Goal: Use online tool/utility: Utilize a website feature to perform a specific function

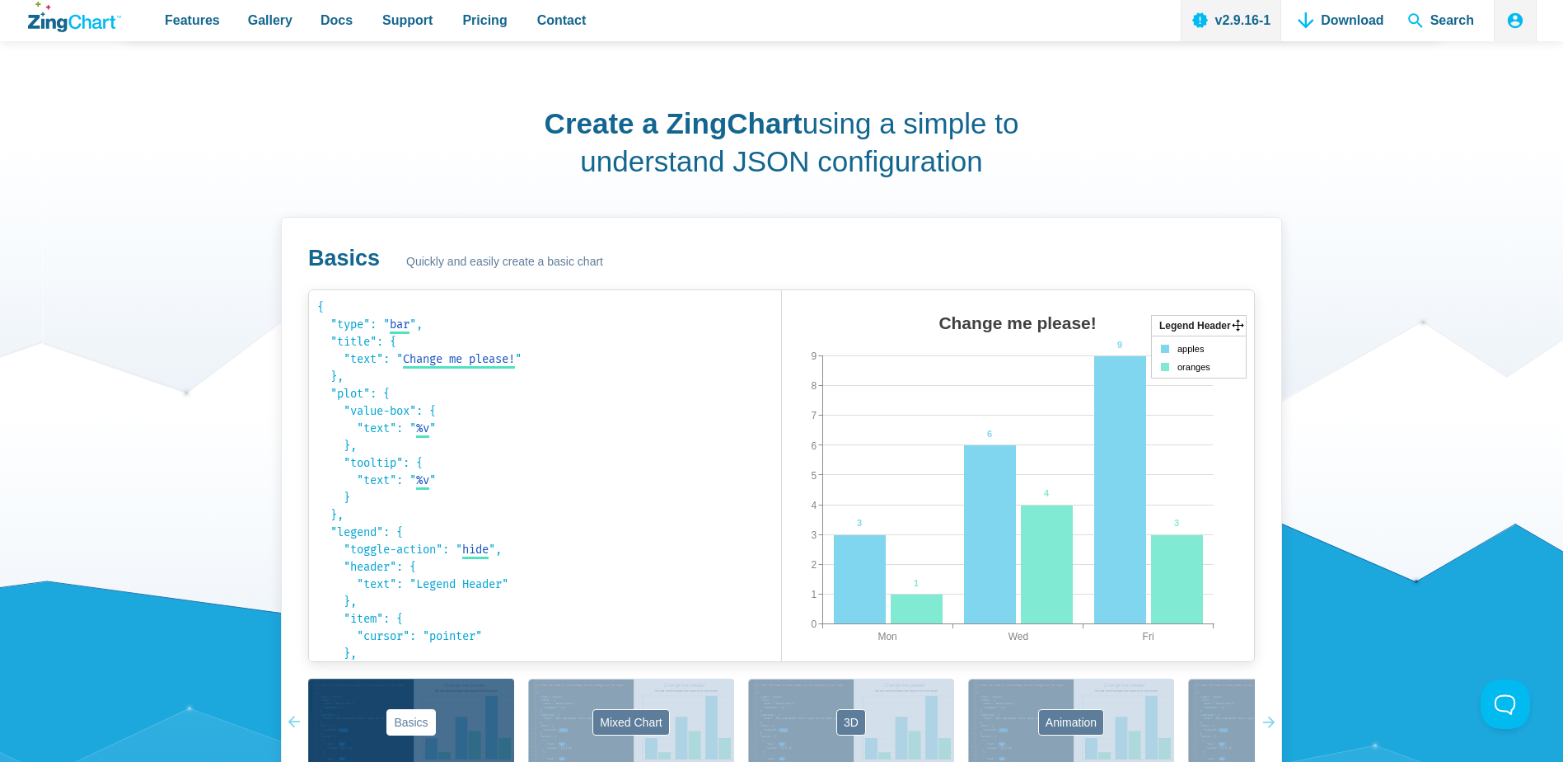
scroll to position [989, 0]
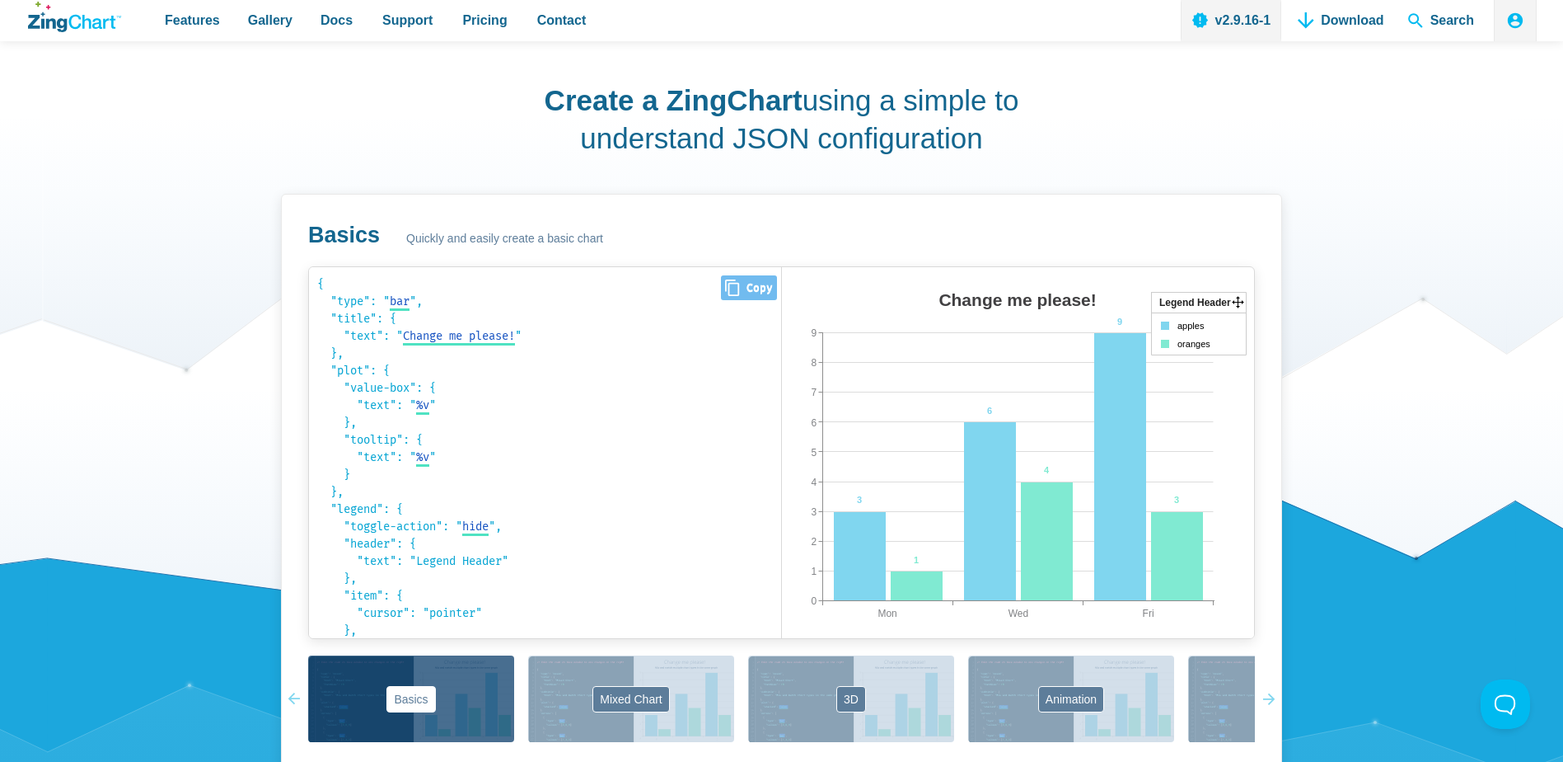
click at [509, 331] on span "Change me please!" at bounding box center [459, 336] width 112 height 14
click at [509, 336] on input "Change me please!" at bounding box center [462, 335] width 119 height 17
drag, startPoint x: 408, startPoint y: 337, endPoint x: 524, endPoint y: 344, distance: 116.4
click at [522, 344] on input "Change me please!" at bounding box center [462, 335] width 119 height 17
type input "My Title"
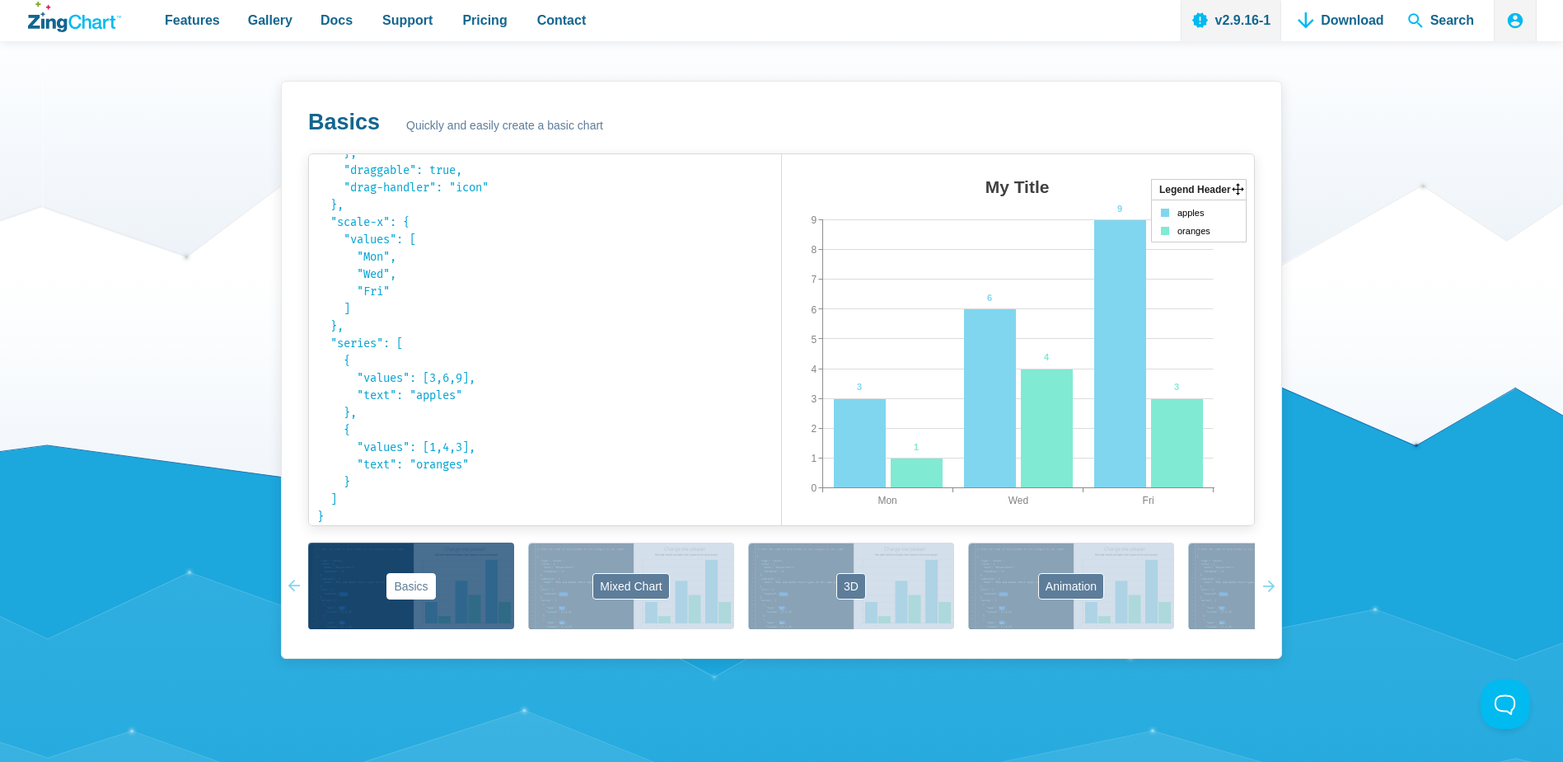
scroll to position [1154, 0]
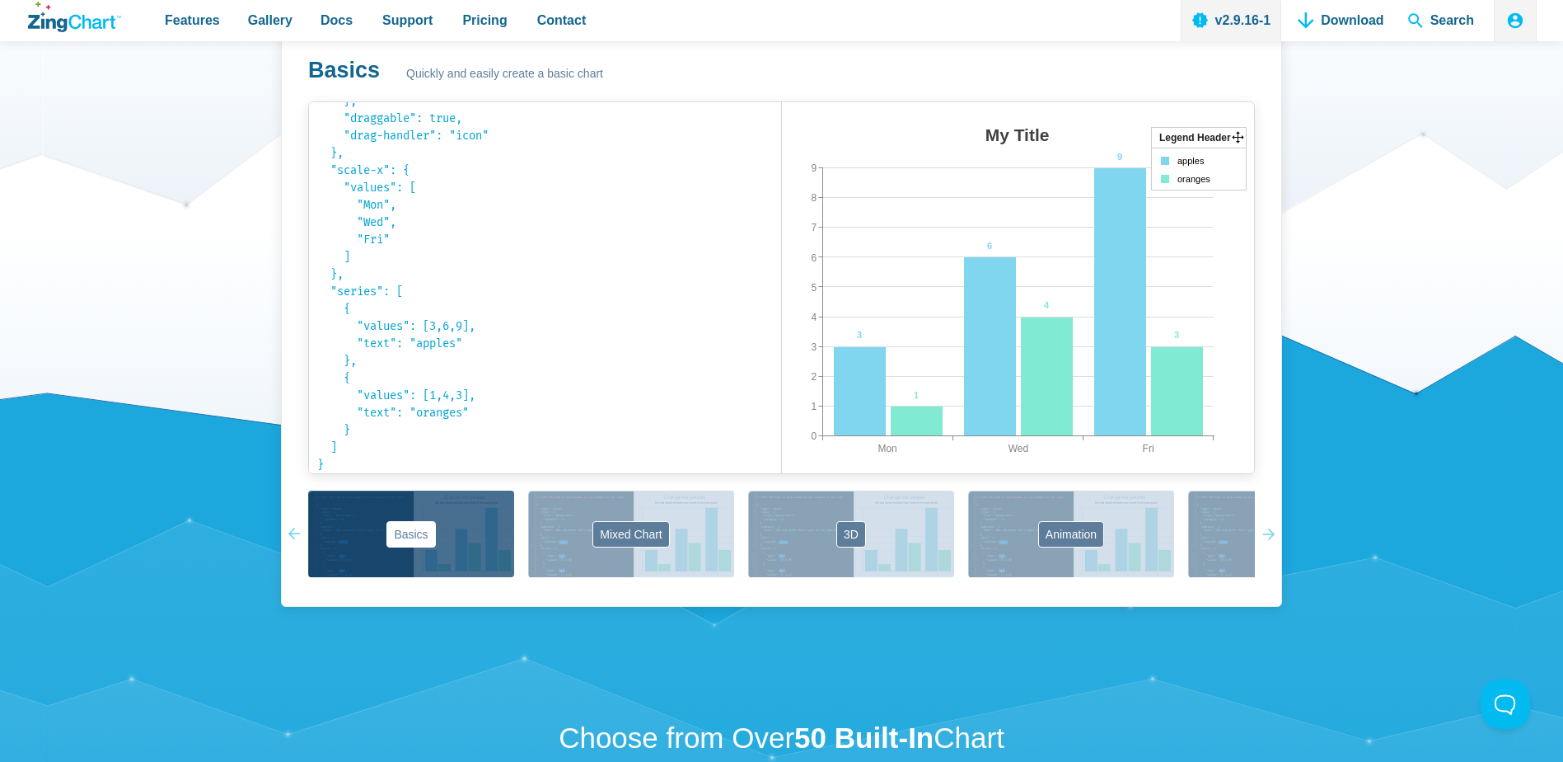
drag, startPoint x: 1029, startPoint y: 534, endPoint x: 1012, endPoint y: 529, distance: 18.0
click at [1029, 535] on button "Animation" at bounding box center [1071, 533] width 206 height 87
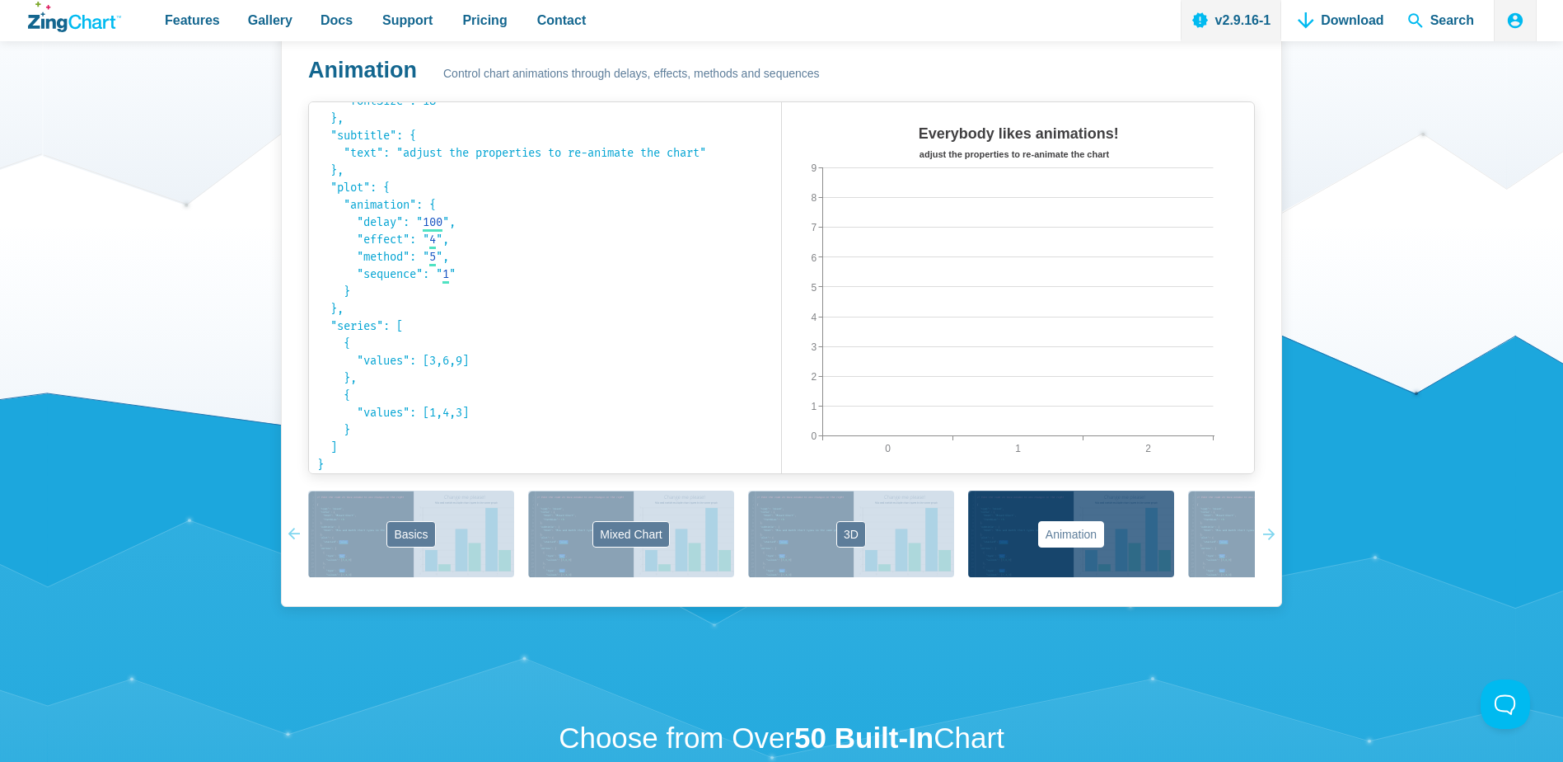
scroll to position [87, 0]
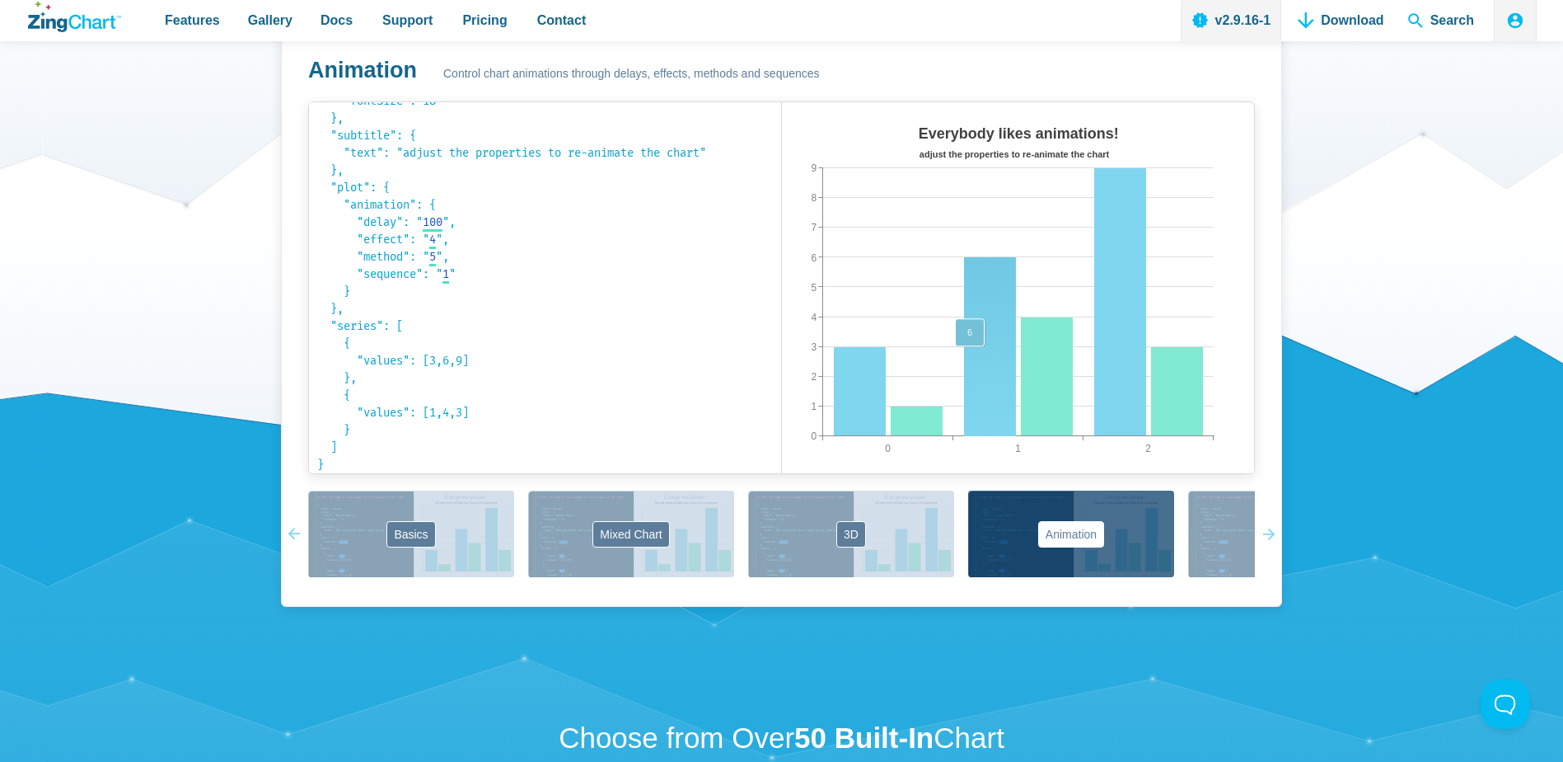
click at [782, 490] on area "App Content" at bounding box center [782, 490] width 0 height 0
click at [902, 513] on div "Basics Mixed Chart 3D Animation Labels Markers Scales Zooming" at bounding box center [781, 534] width 947 height 89
click at [920, 527] on button "3D" at bounding box center [851, 533] width 206 height 87
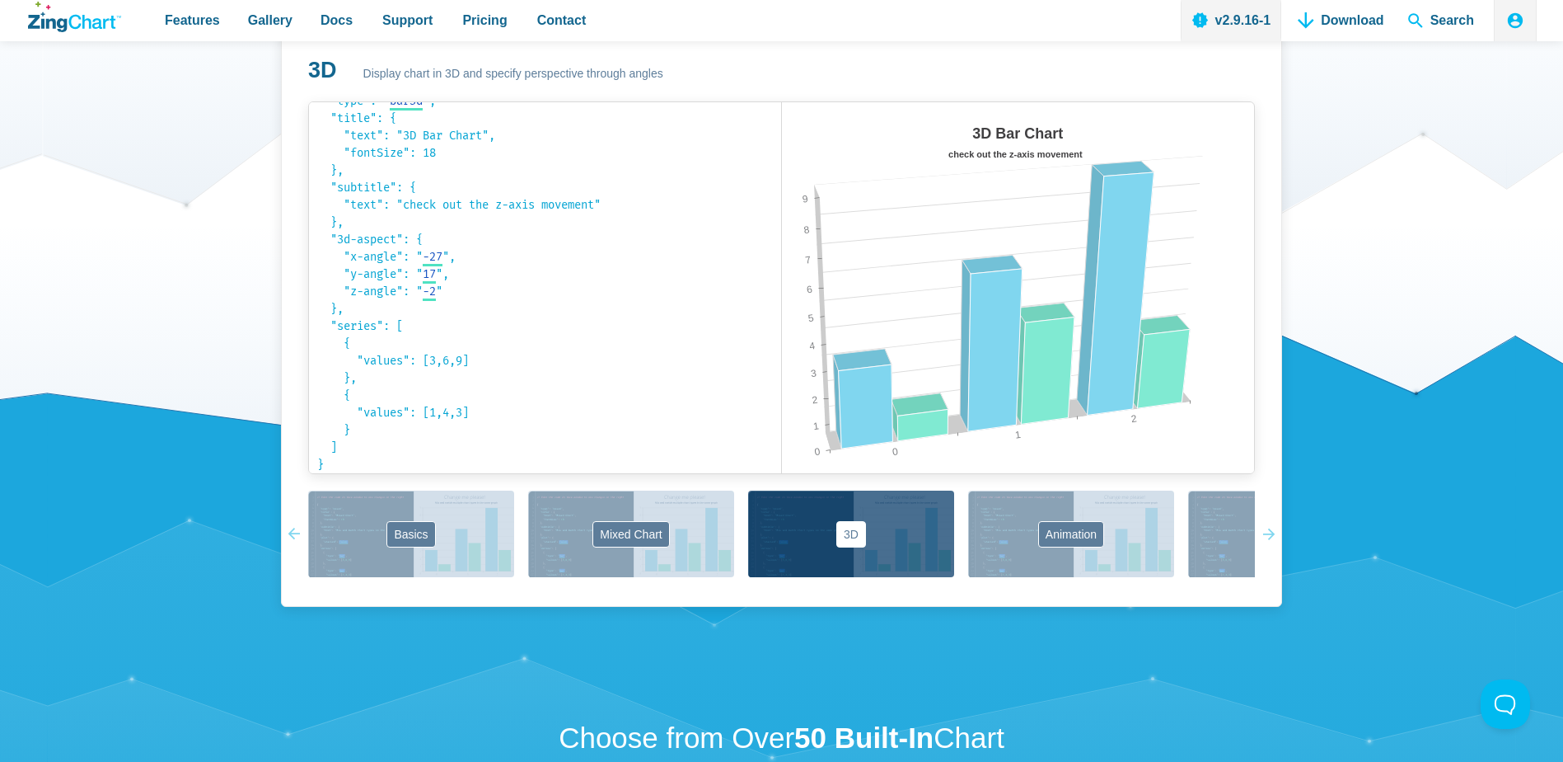
click at [1270, 537] on icon "App Content" at bounding box center [1264, 533] width 12 height 87
click at [1269, 537] on icon "App Content" at bounding box center [1264, 533] width 12 height 87
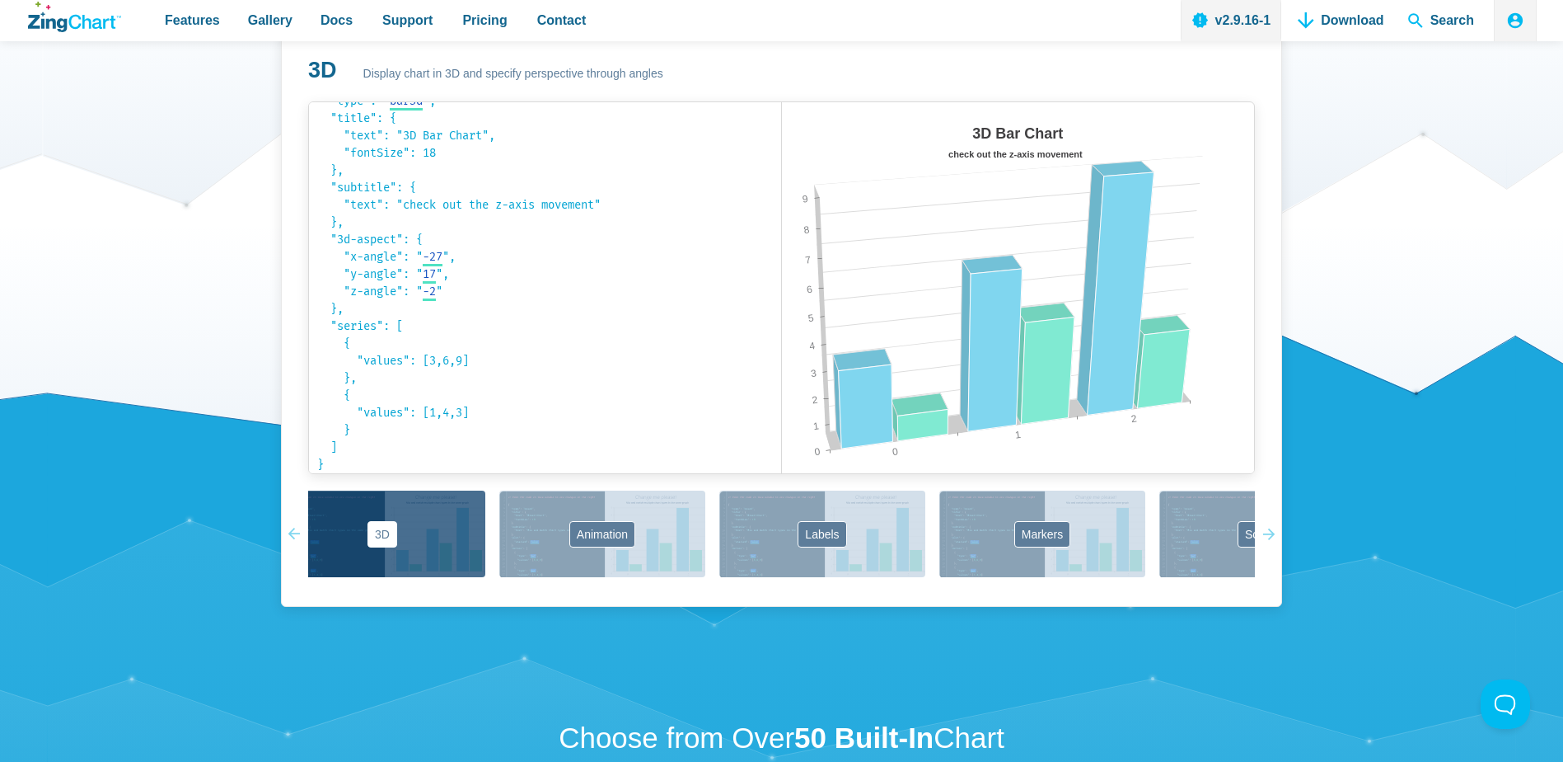
scroll to position [0, 485]
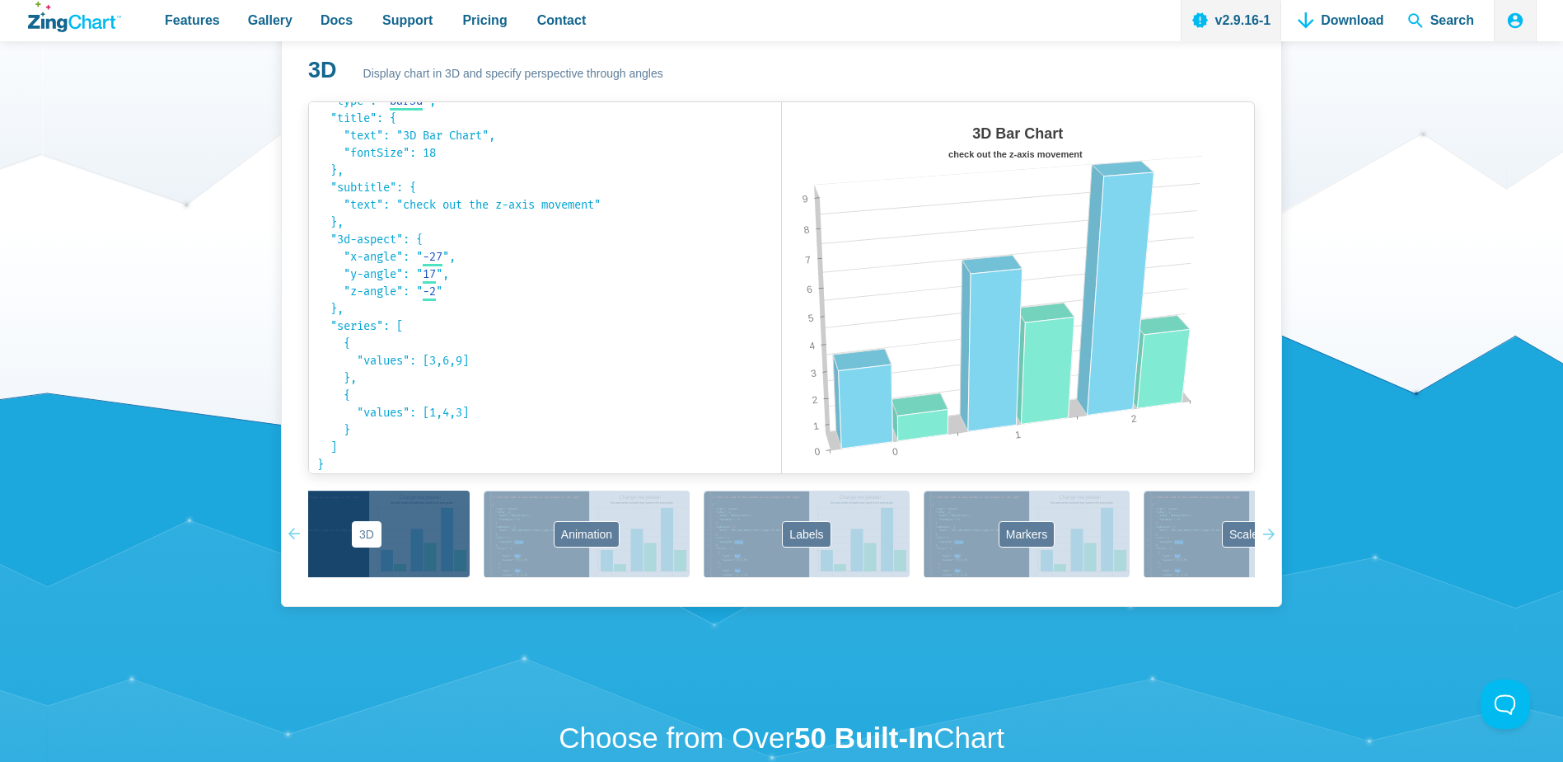
drag, startPoint x: 1242, startPoint y: 532, endPoint x: 755, endPoint y: 537, distance: 487.1
click at [755, 537] on div "Basics Mixed Chart 3D Animation Labels Markers Scales Zooming" at bounding box center [781, 534] width 947 height 89
click at [994, 546] on div "Basics Mixed Chart 3D Animation Labels Markers Scales Zooming" at bounding box center [781, 534] width 947 height 89
click at [1028, 537] on button "Markers" at bounding box center [1027, 533] width 206 height 87
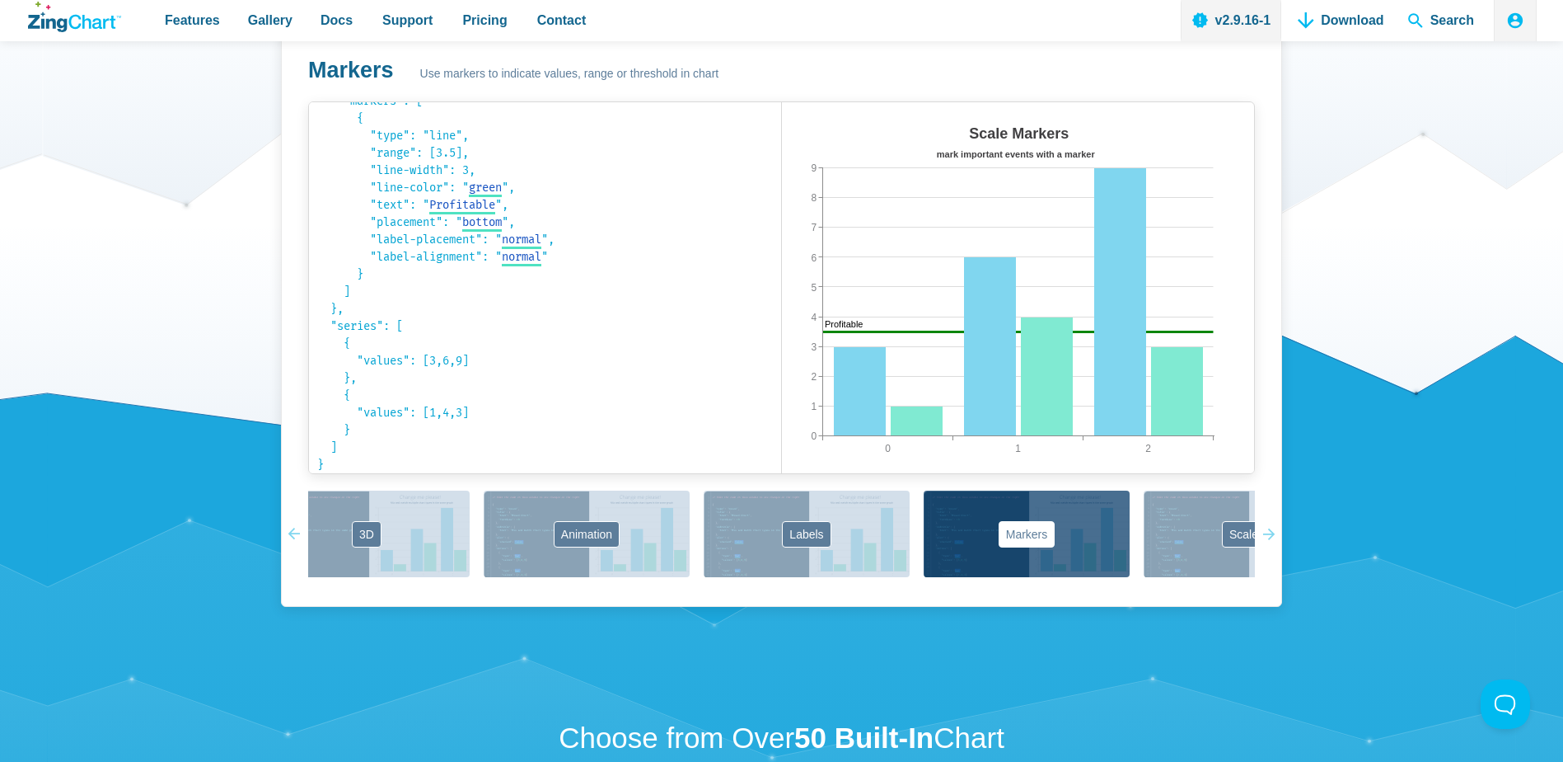
scroll to position [0, 799]
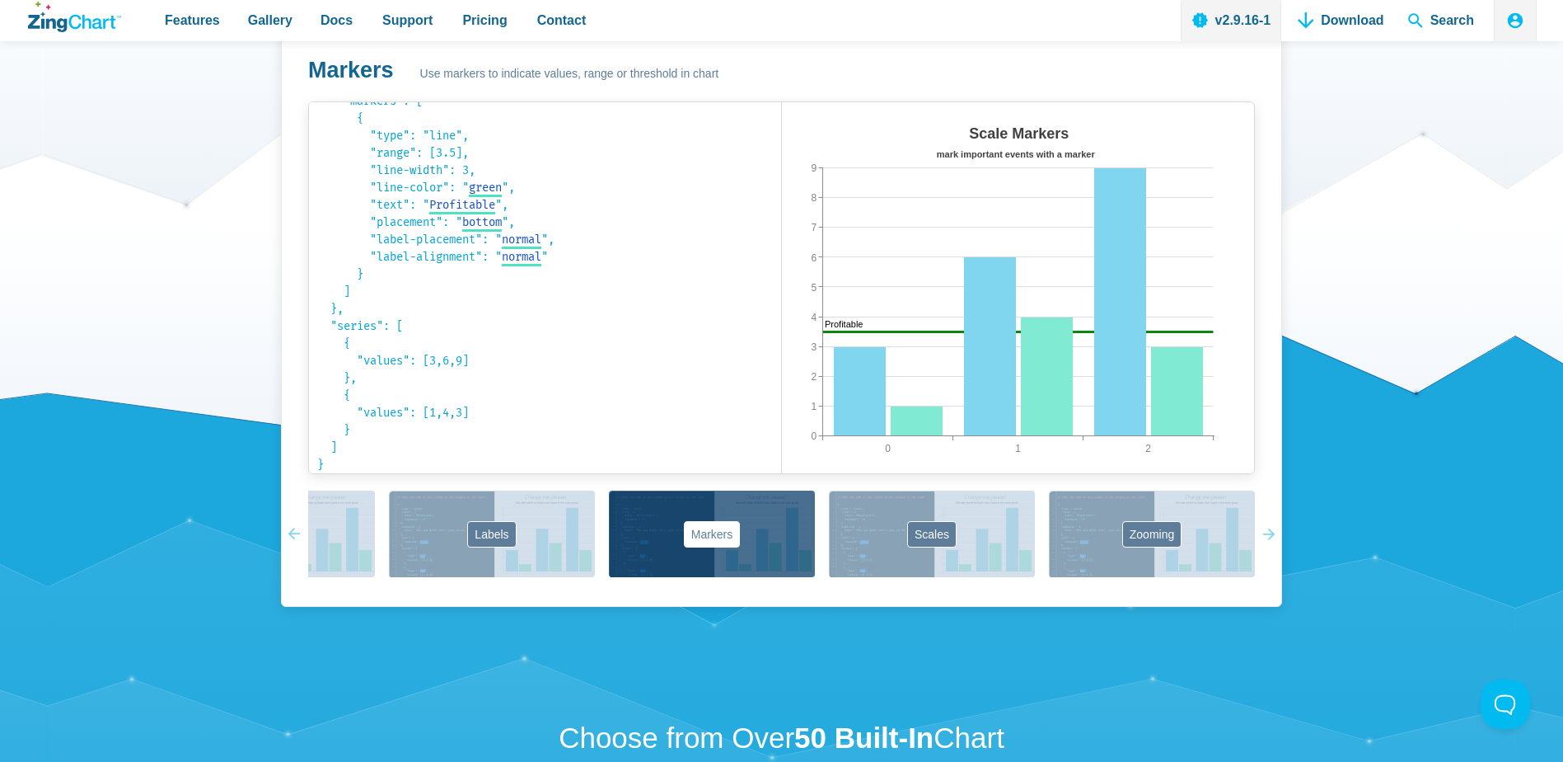
drag, startPoint x: 1017, startPoint y: 531, endPoint x: 666, endPoint y: 519, distance: 351.3
click at [667, 519] on div "Basics Mixed Chart 3D Animation Labels Markers Scales Zooming" at bounding box center [781, 534] width 947 height 89
click at [1121, 529] on div "Basics Mixed Chart 3D Animation Labels Markers Scales Zooming" at bounding box center [781, 534] width 947 height 89
click at [1146, 539] on div "Basics Mixed Chart 3D Animation Labels Markers Scales Zooming" at bounding box center [781, 534] width 947 height 89
click at [1142, 536] on button "Zooming" at bounding box center [1152, 533] width 206 height 87
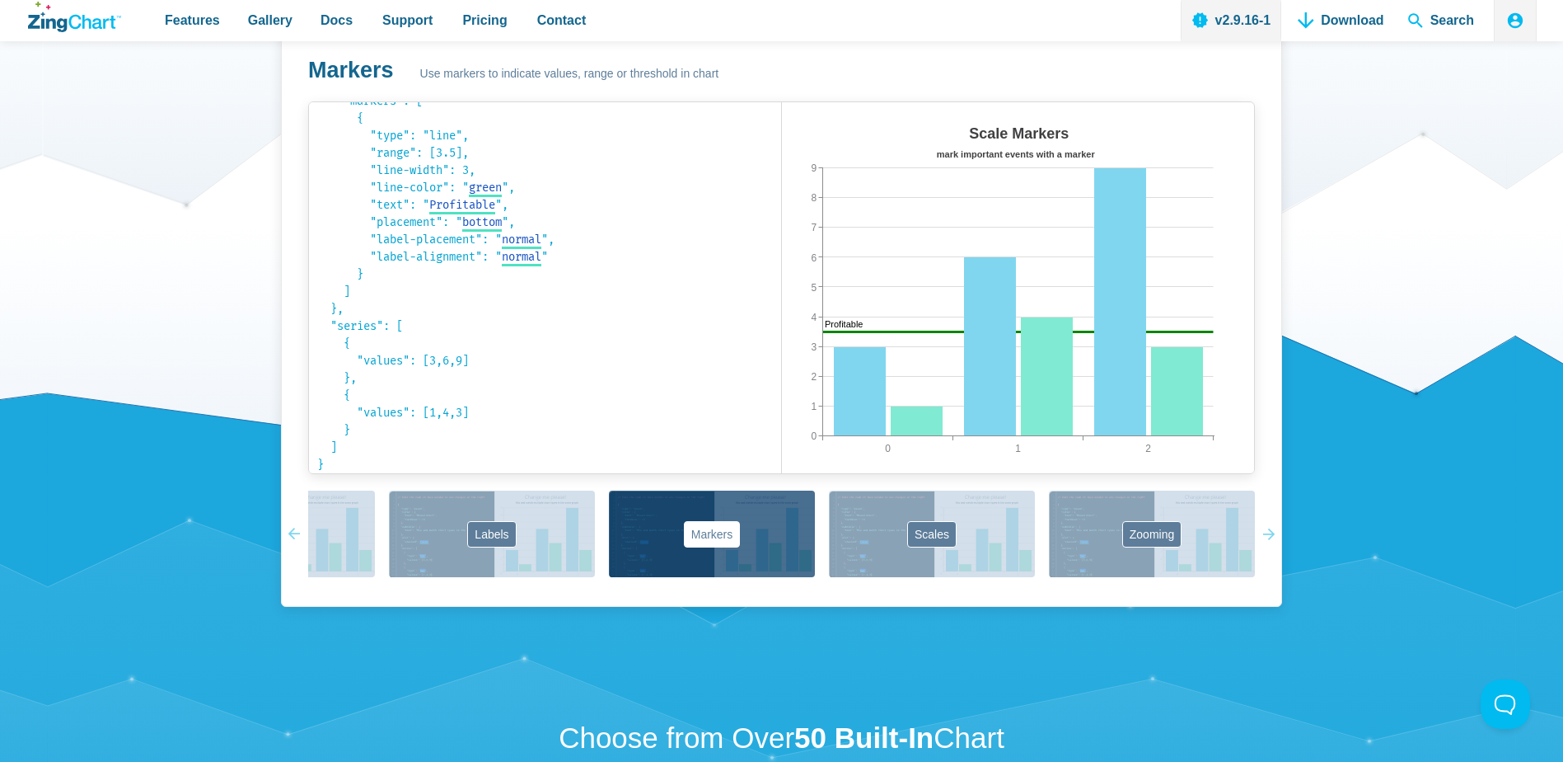
scroll to position [174, 0]
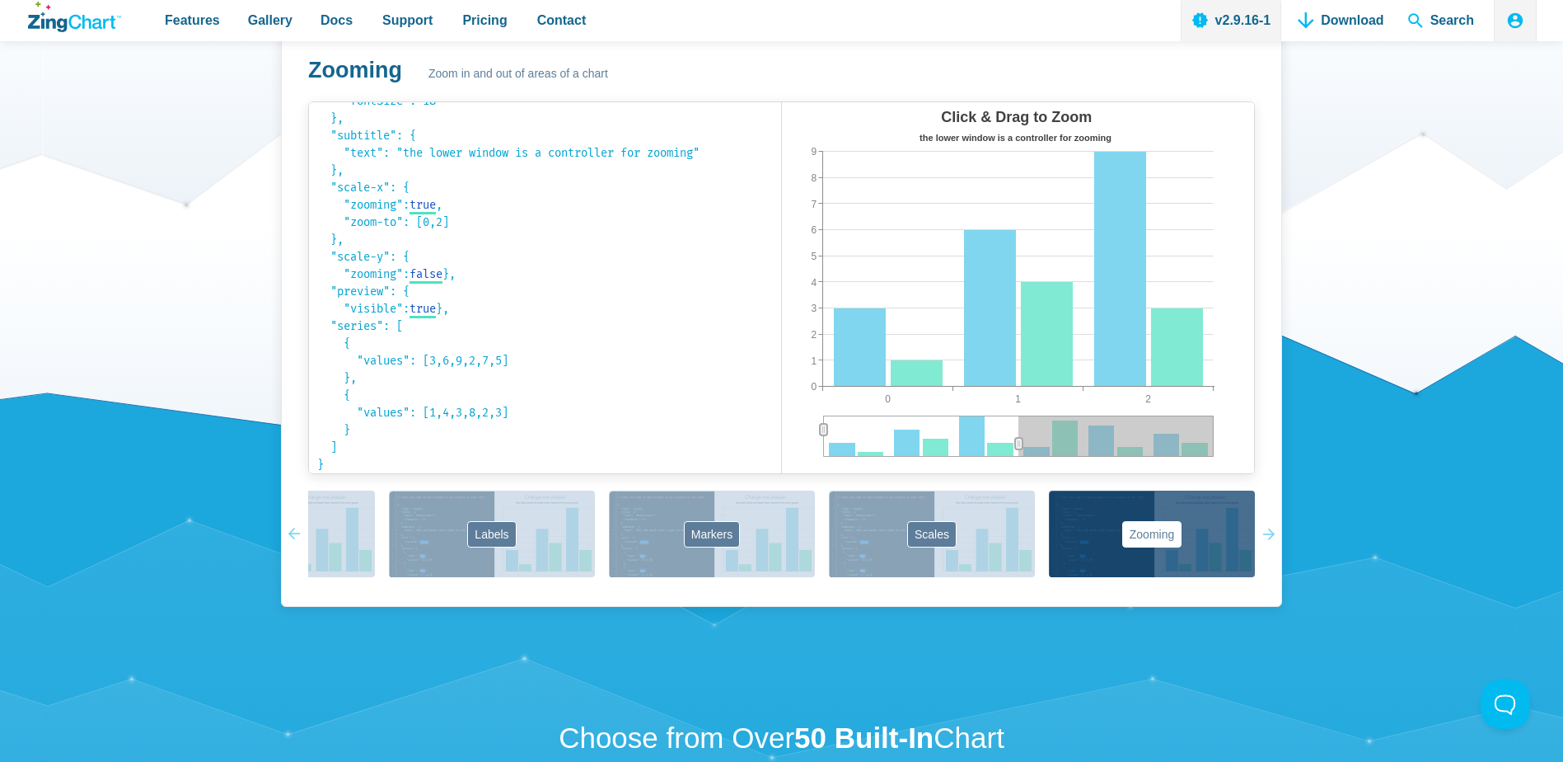
click at [1091, 523] on button "Zooming" at bounding box center [1152, 533] width 206 height 87
click at [1053, 455] on div "App Content" at bounding box center [1116, 435] width 195 height 41
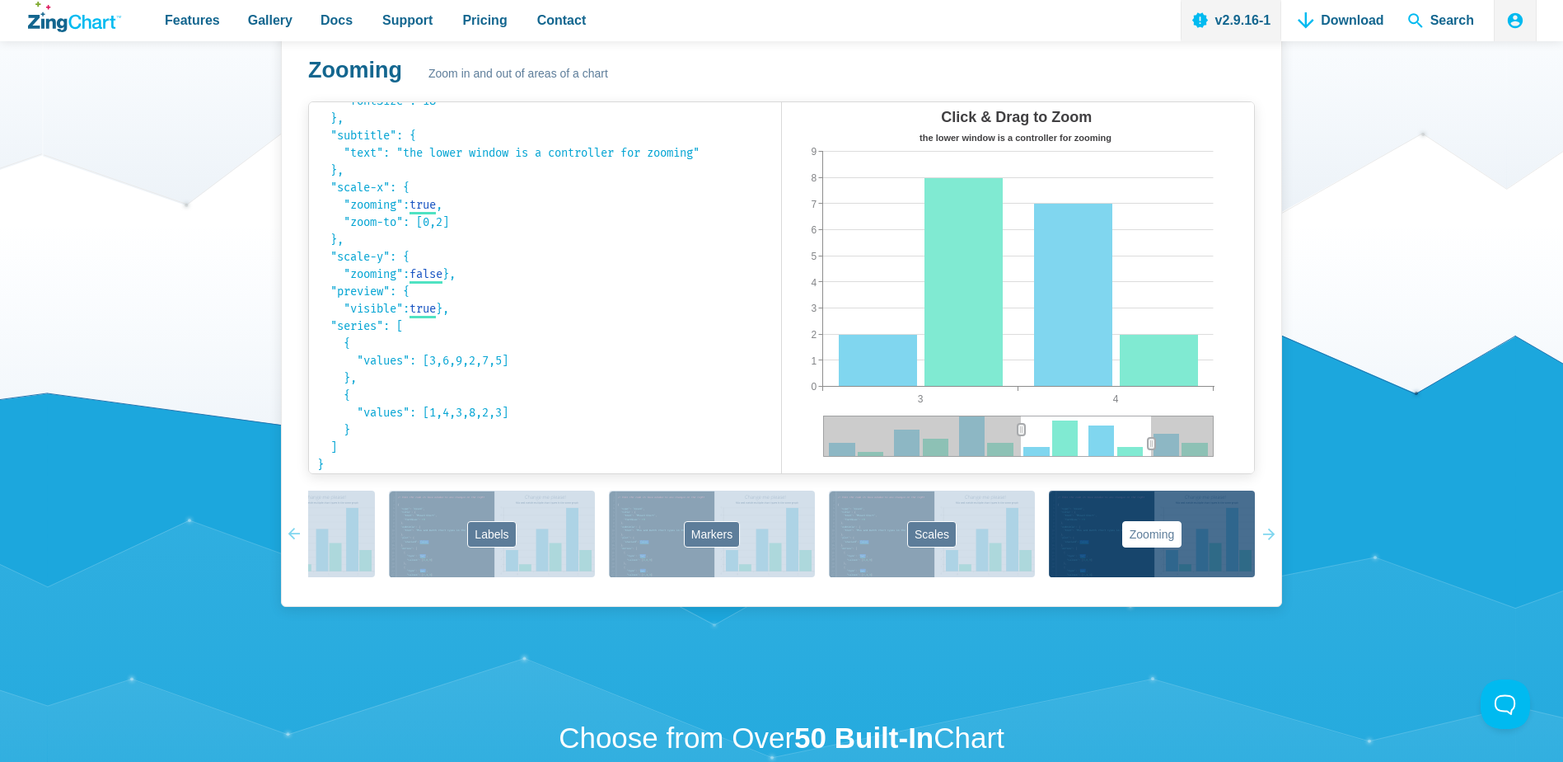
drag, startPoint x: 956, startPoint y: 434, endPoint x: 1040, endPoint y: 453, distance: 86.4
click at [1040, 453] on div "Click & Drag to Zoom the lower window is a controller for zooming 3 4 0 9 1 2 3…" at bounding box center [1018, 287] width 473 height 371
click at [264, 21] on span "Gallery" at bounding box center [270, 20] width 45 height 22
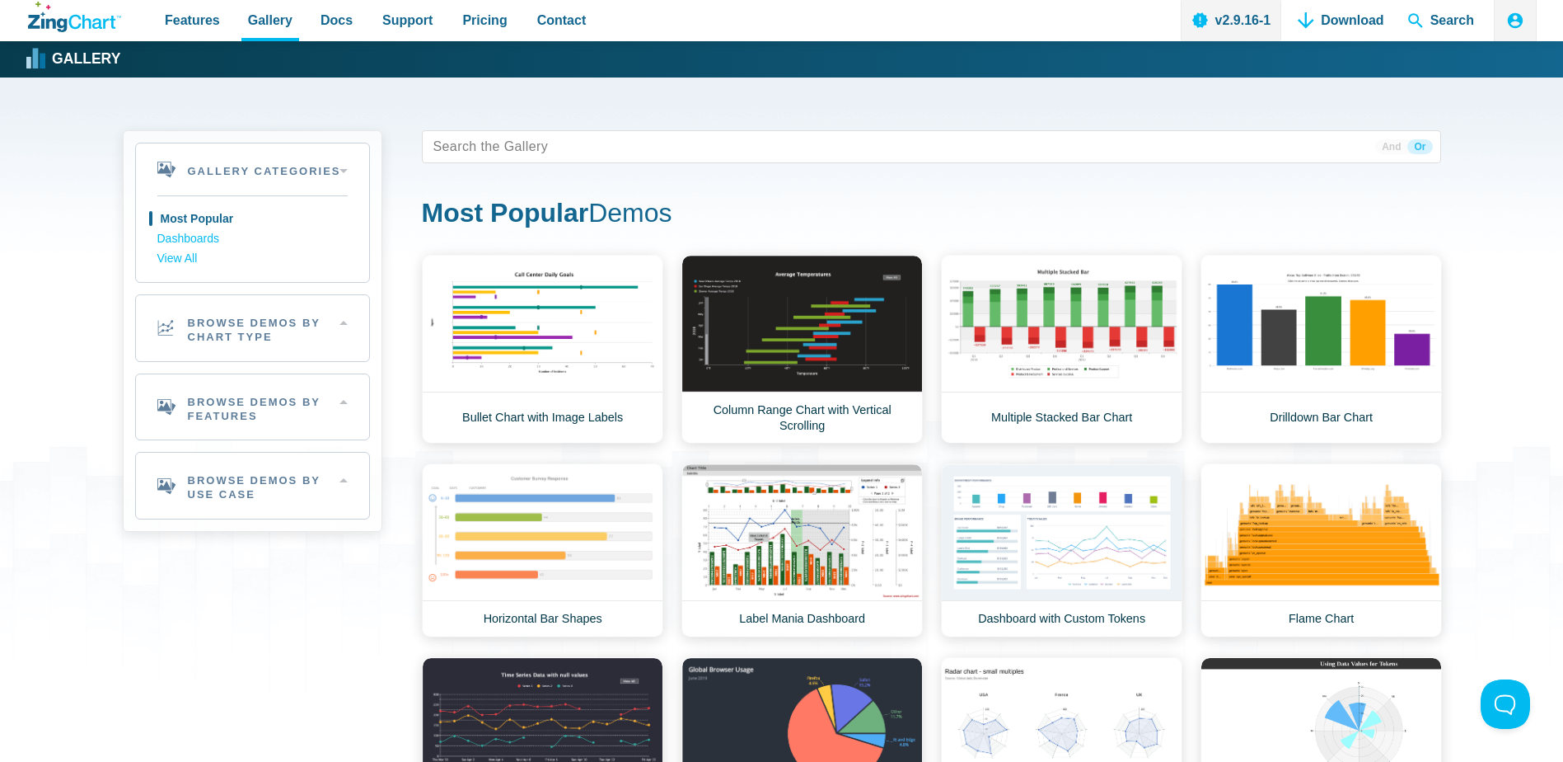
click at [892, 352] on link "Column Range Chart with Vertical Scrolling" at bounding box center [802, 349] width 241 height 189
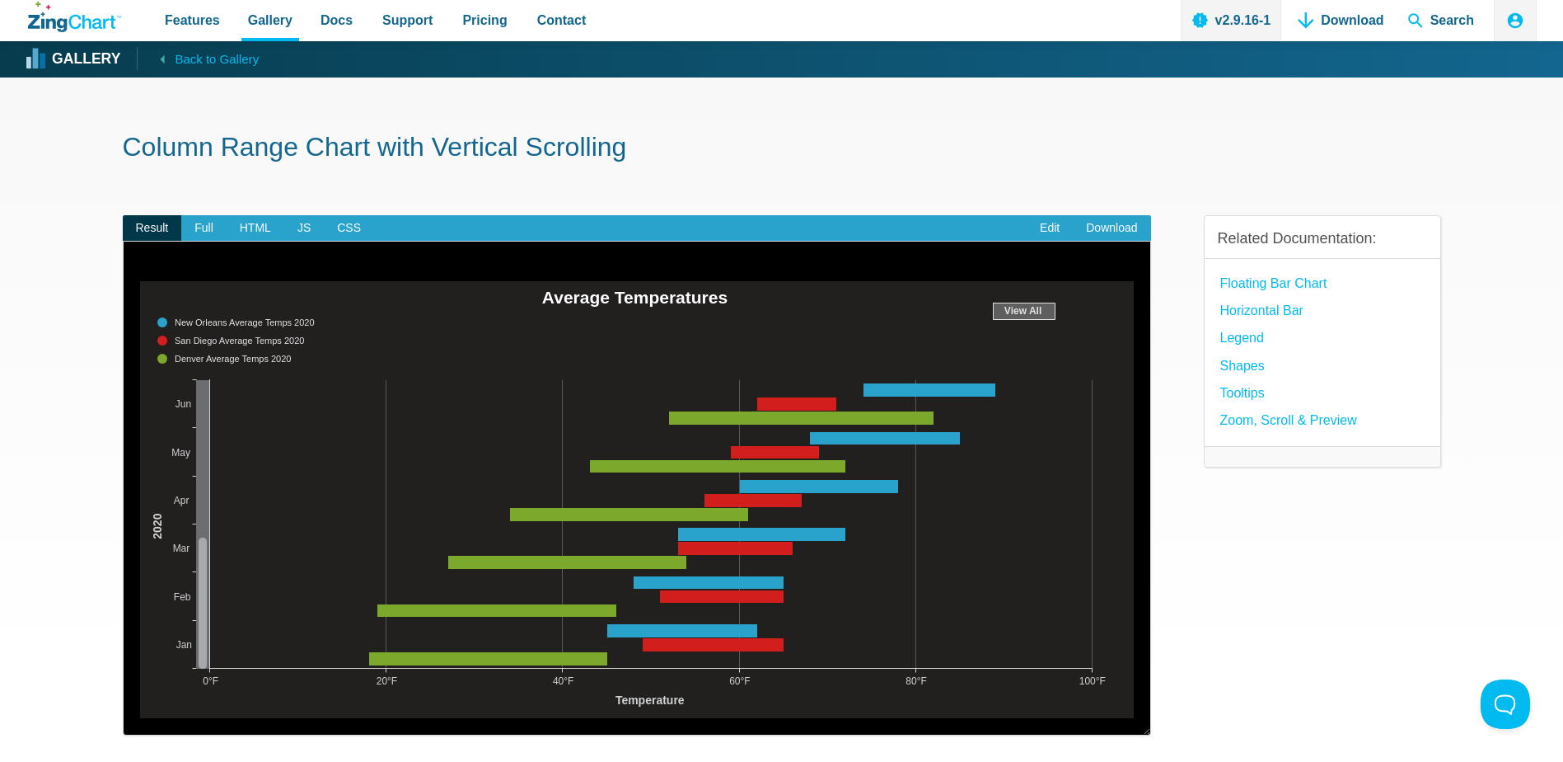
click at [1262, 369] on link "Shapes" at bounding box center [1243, 365] width 45 height 22
